Goal: Information Seeking & Learning: Learn about a topic

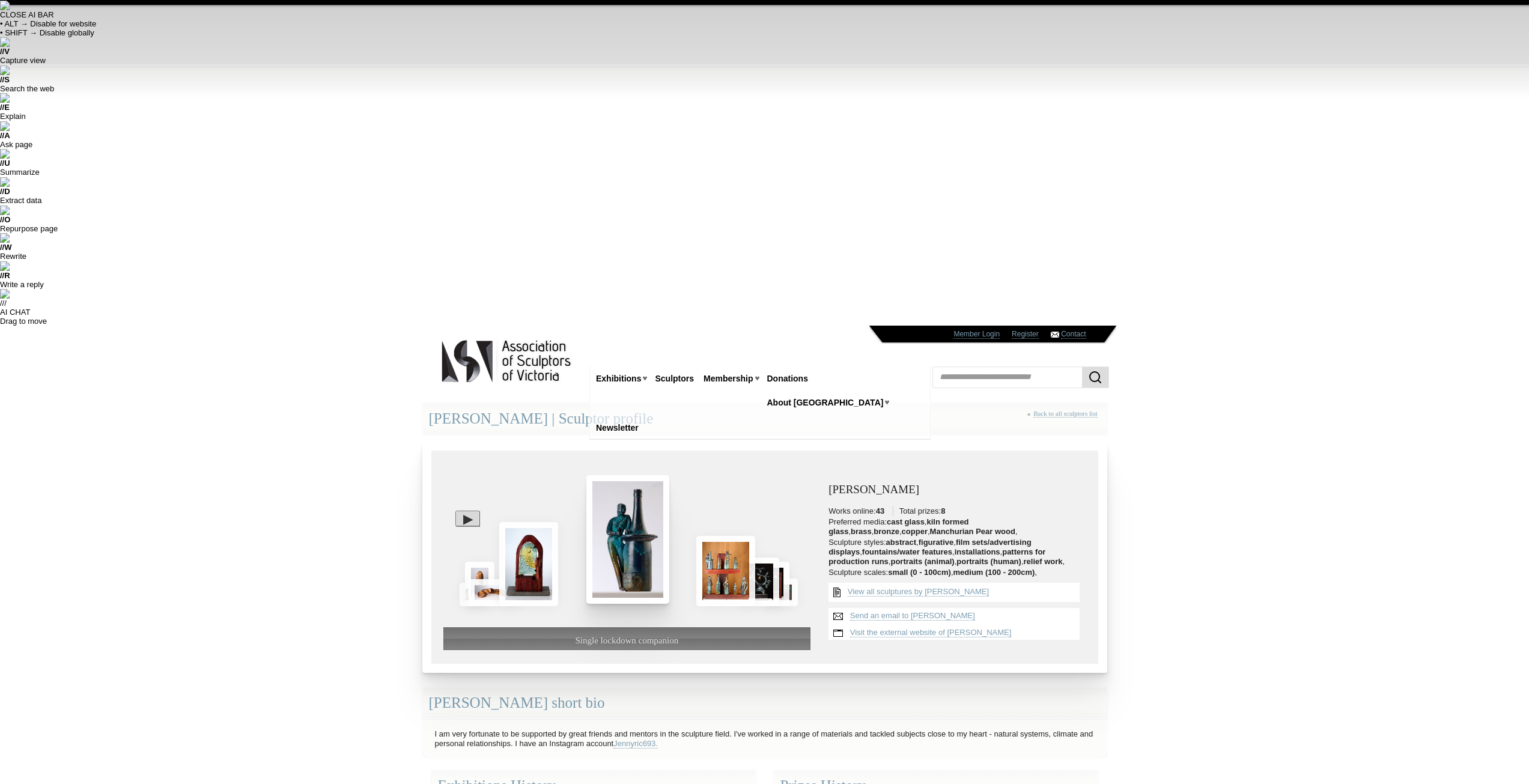
click at [638, 475] on img at bounding box center [627, 540] width 83 height 129
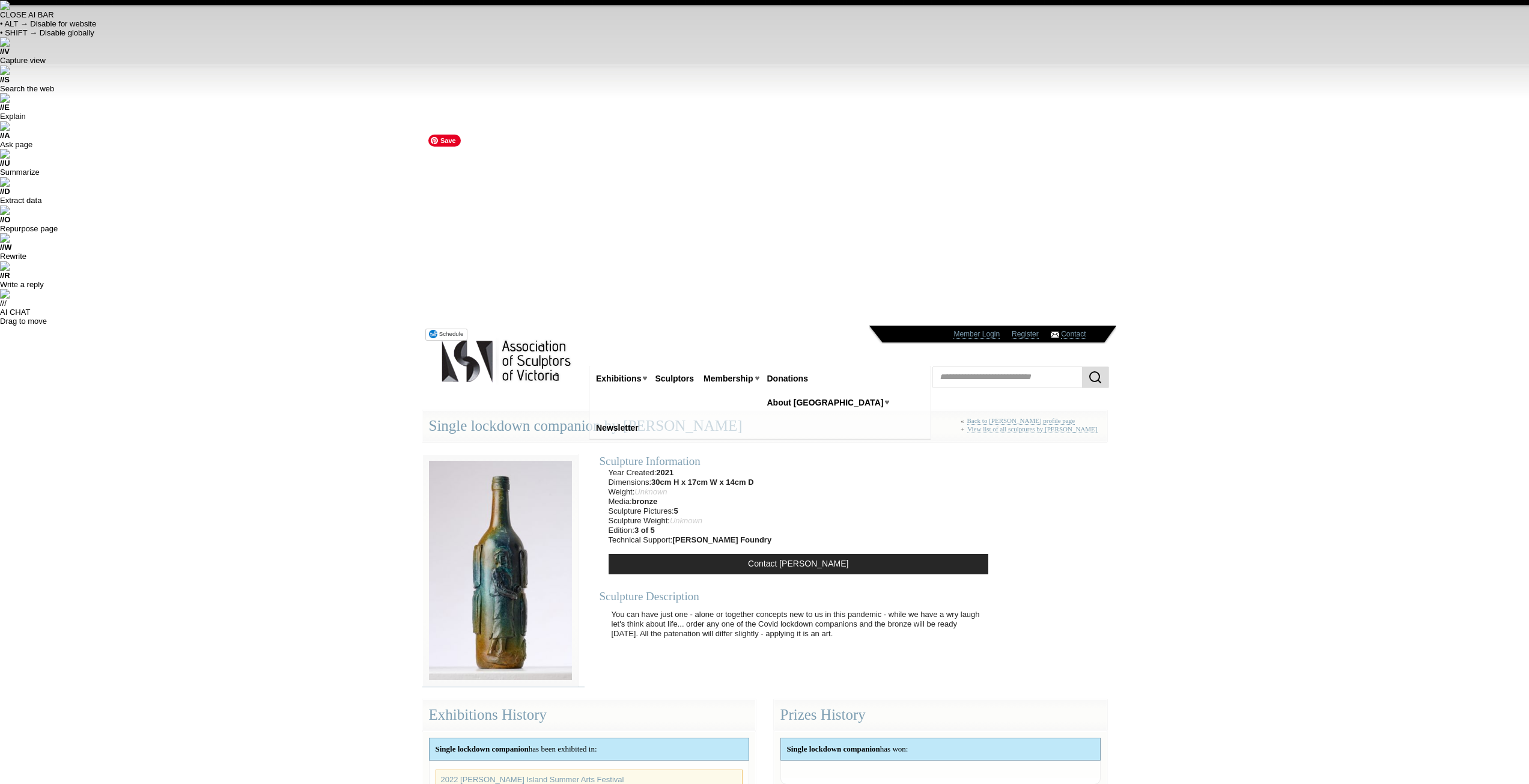
click at [566, 454] on img at bounding box center [501, 570] width 156 height 232
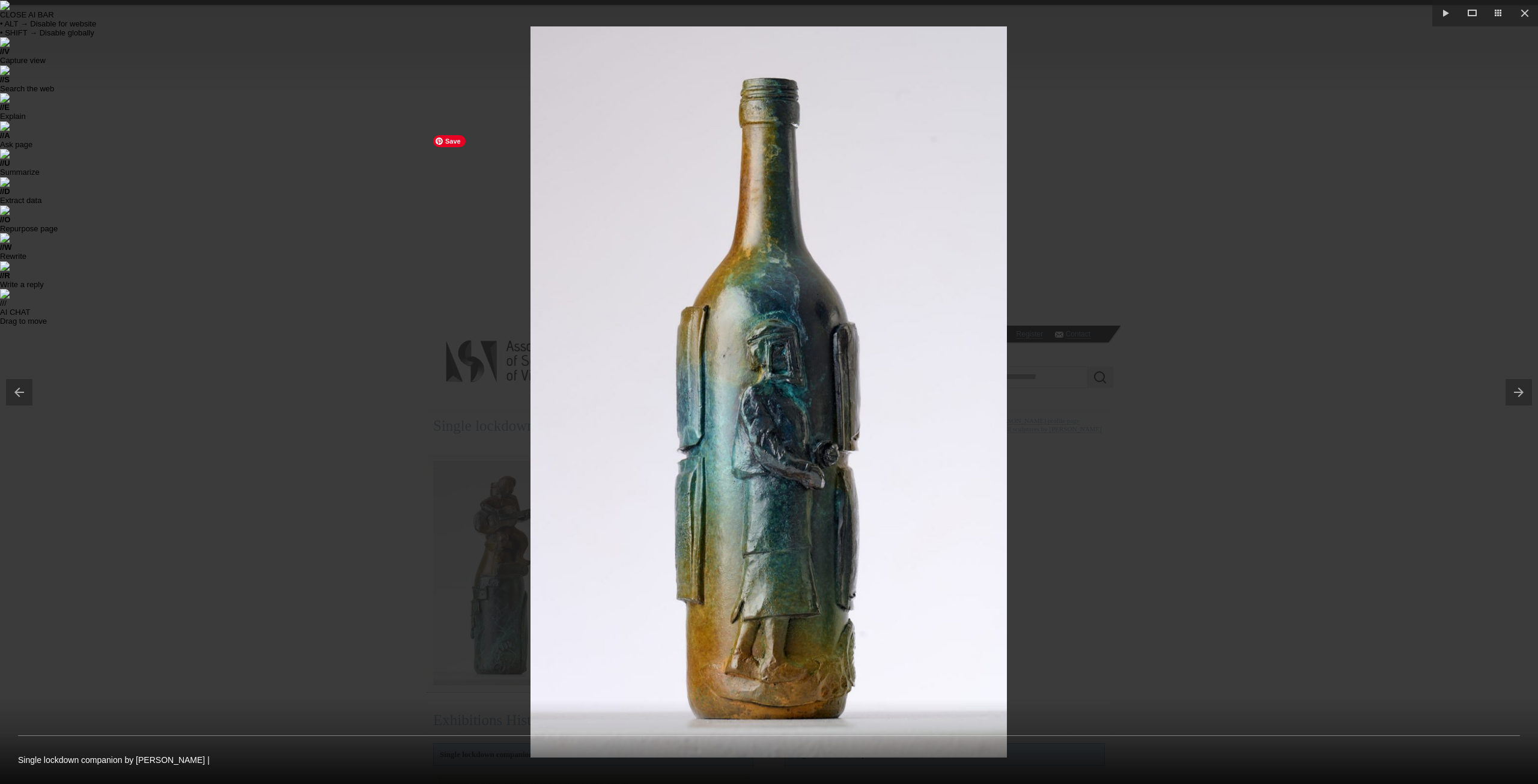
click at [1141, 275] on div at bounding box center [769, 392] width 1538 height 784
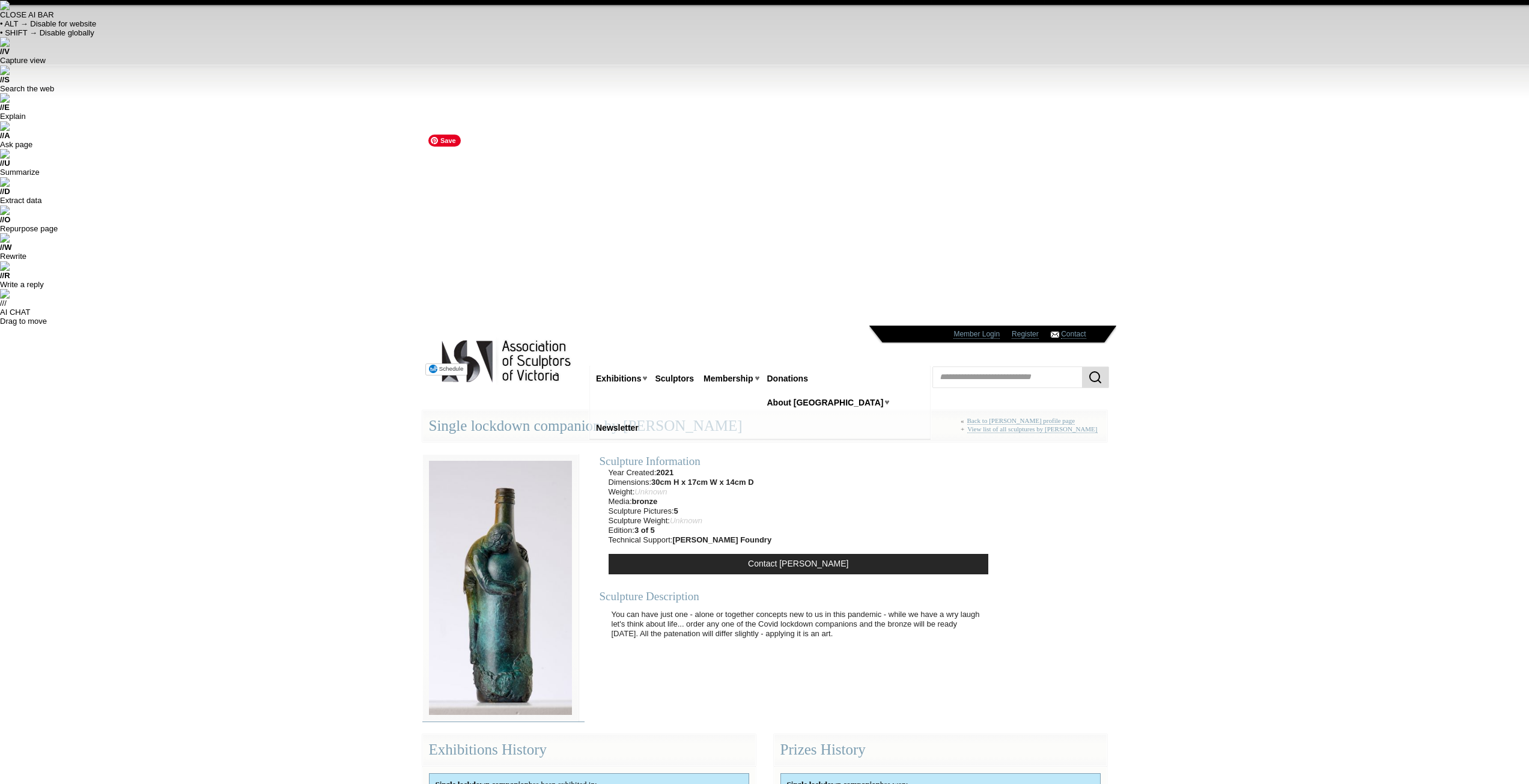
click at [527, 454] on img at bounding box center [501, 587] width 156 height 267
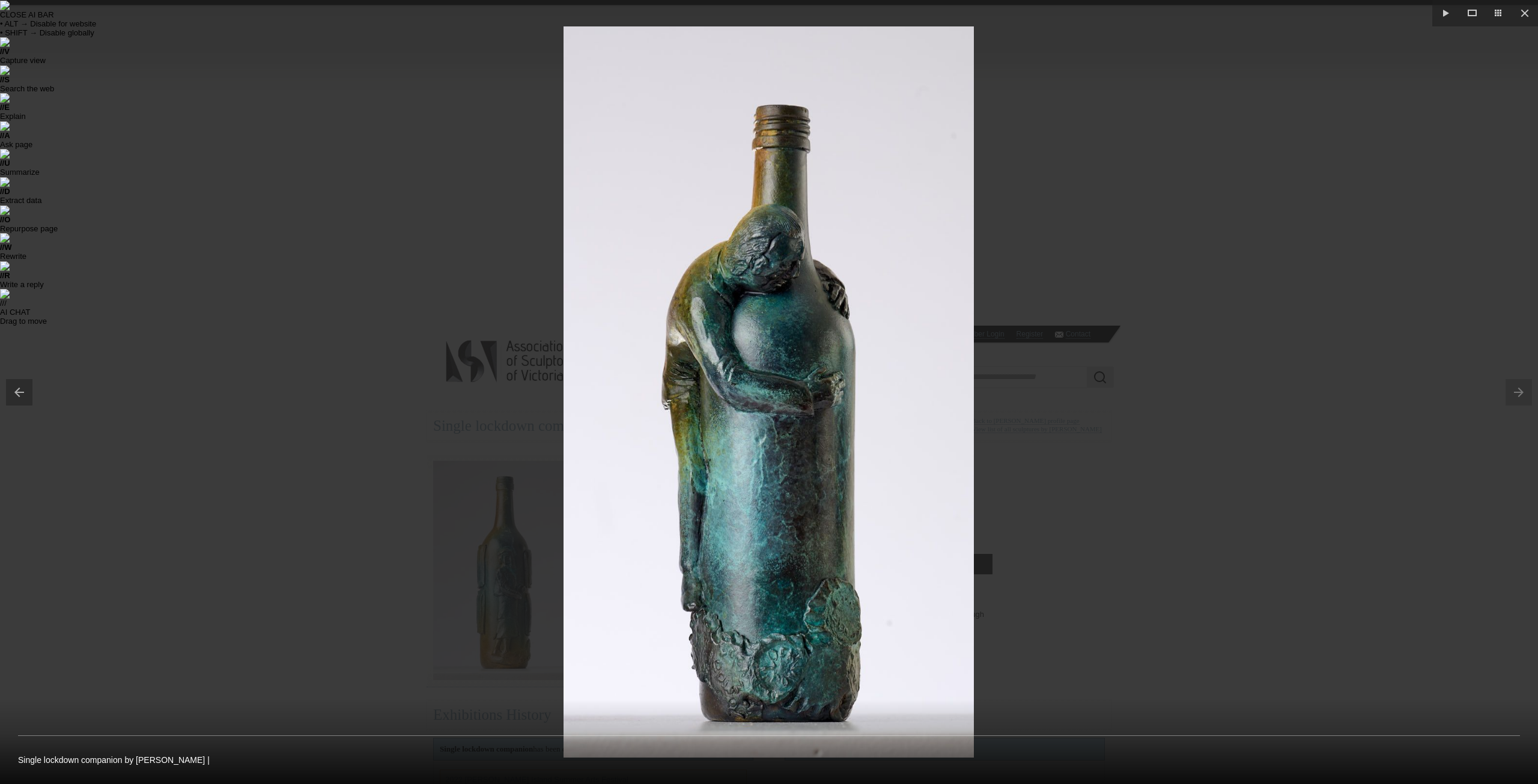
click at [1026, 433] on div at bounding box center [769, 392] width 1538 height 784
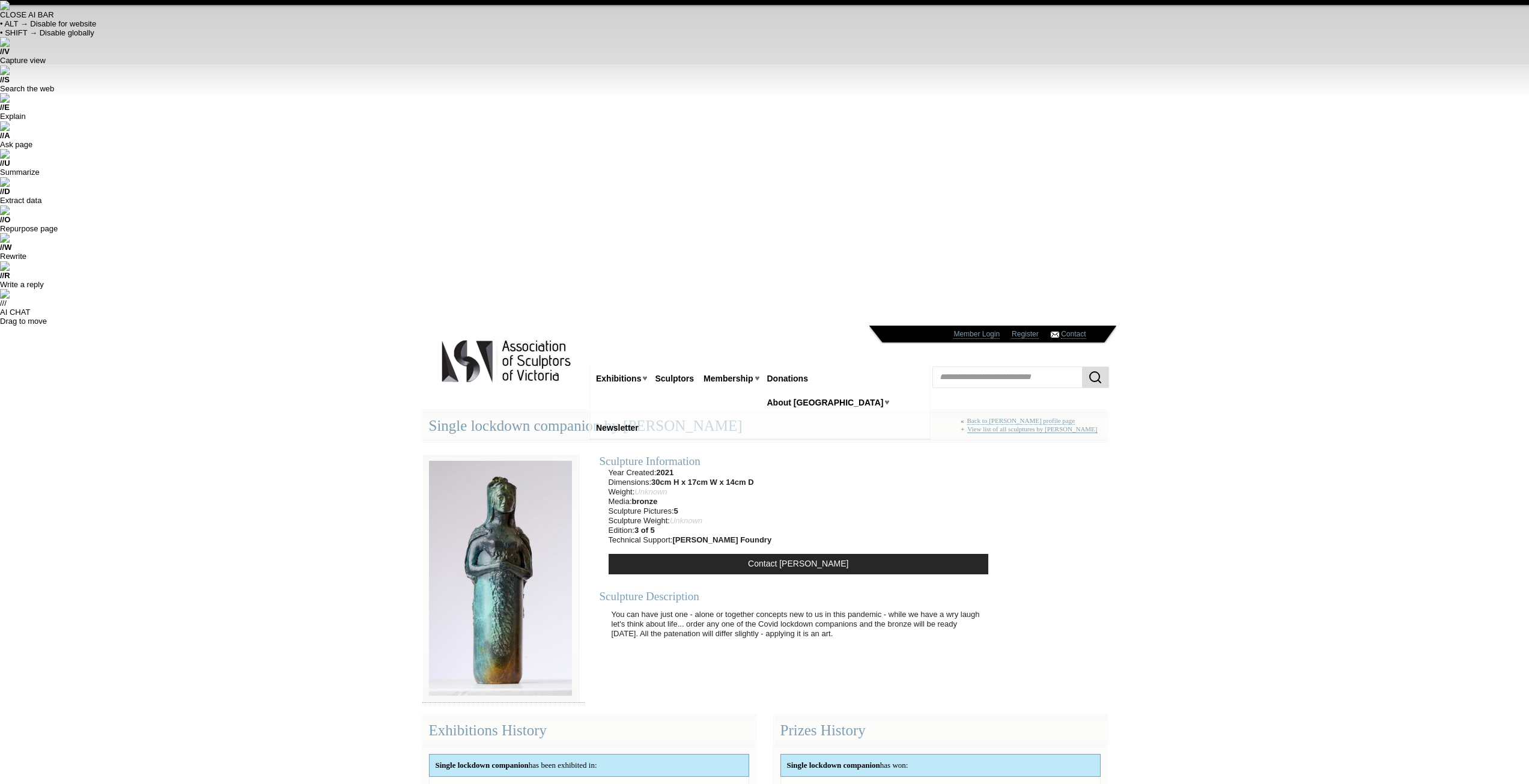
click at [1019, 425] on link "View list of all sculptures by Jenny Rickards" at bounding box center [1032, 429] width 129 height 8
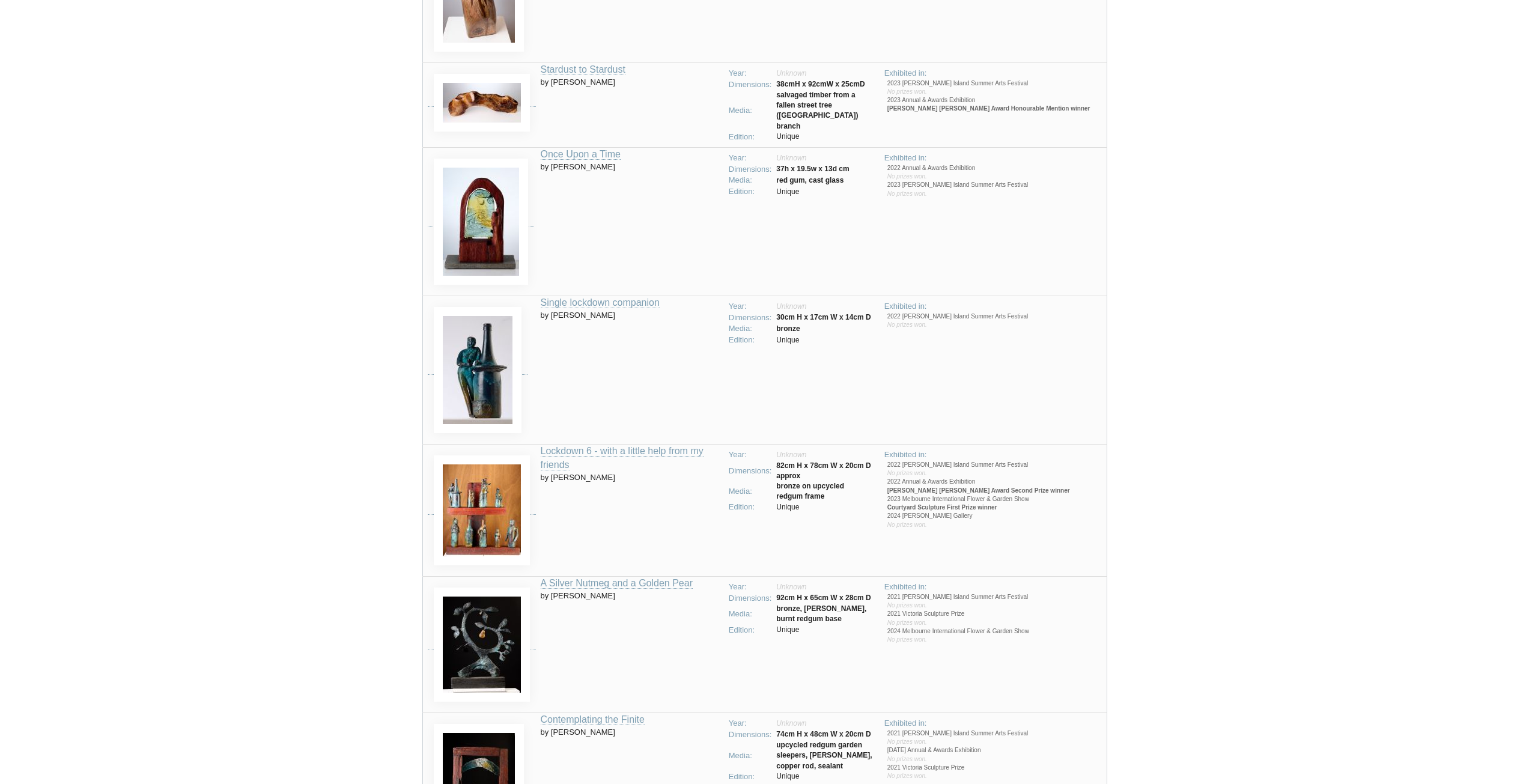
scroll to position [715, 0]
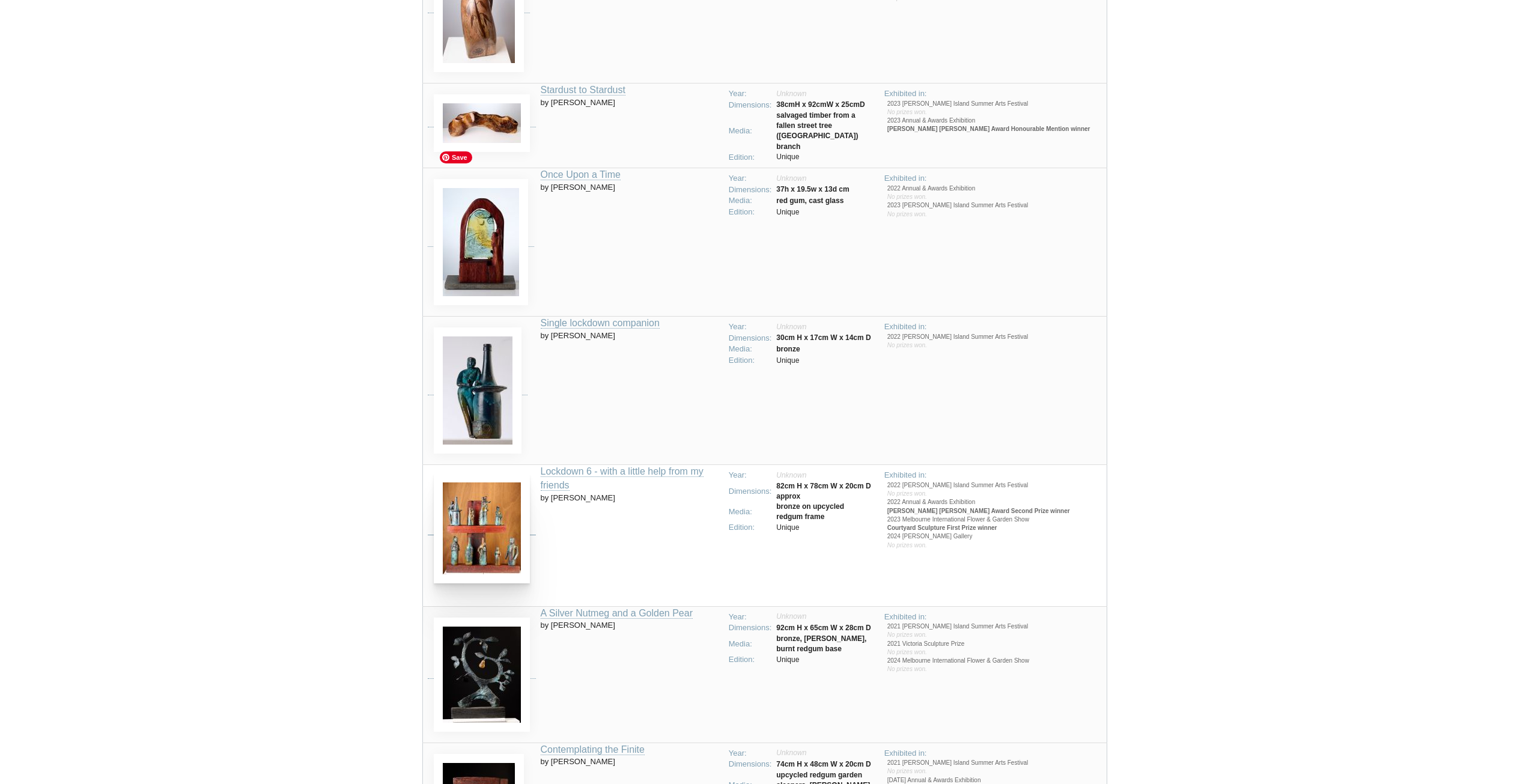
click at [486, 473] on img at bounding box center [482, 528] width 96 height 110
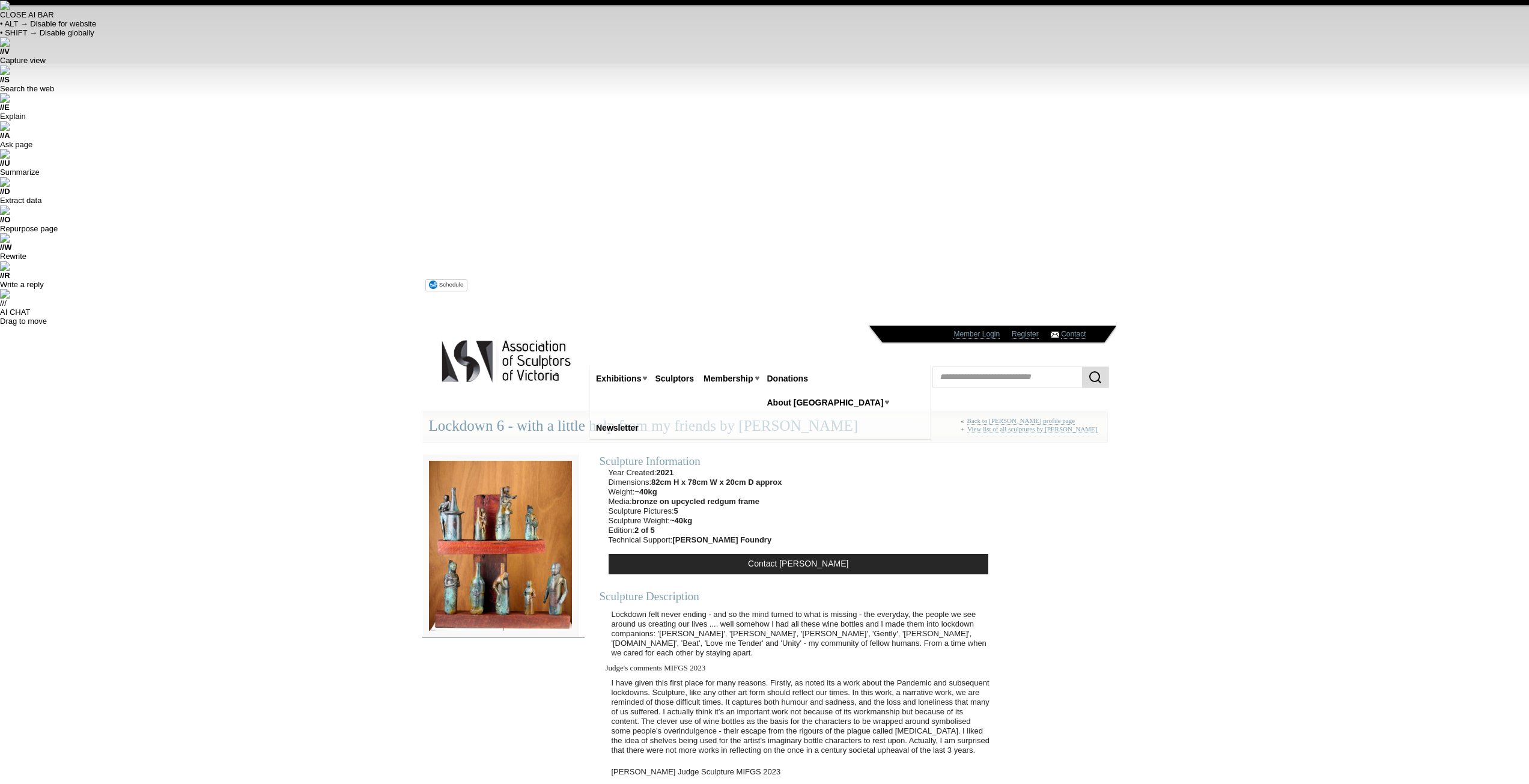
click at [508, 454] on img at bounding box center [501, 545] width 156 height 183
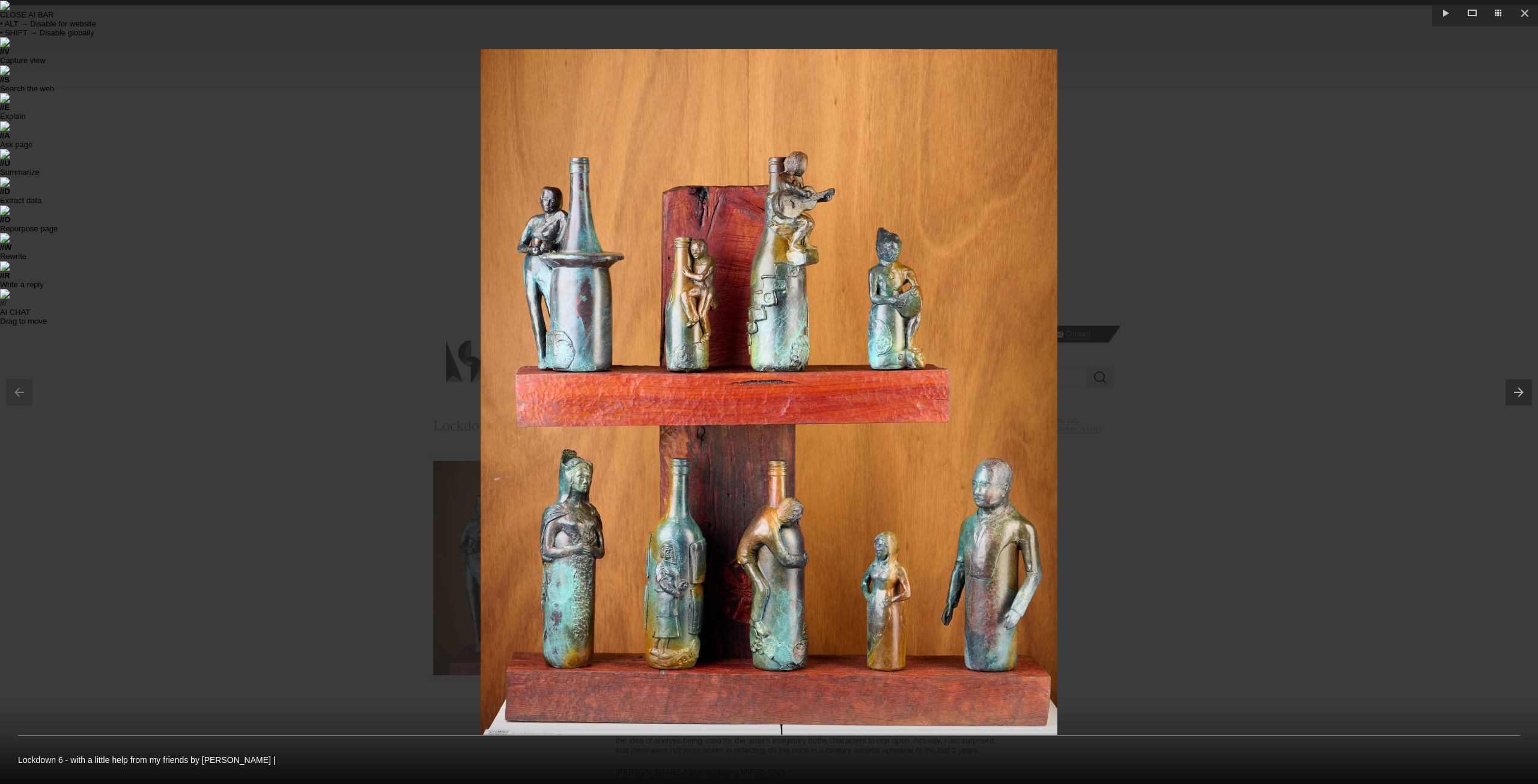
click at [1156, 169] on div at bounding box center [769, 392] width 1538 height 784
